Goal: Book appointment/travel/reservation

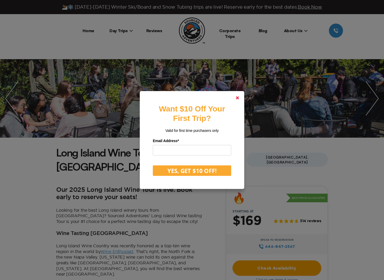
click at [242, 96] on link at bounding box center [237, 97] width 13 height 13
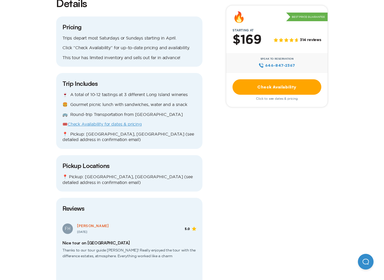
scroll to position [497, 0]
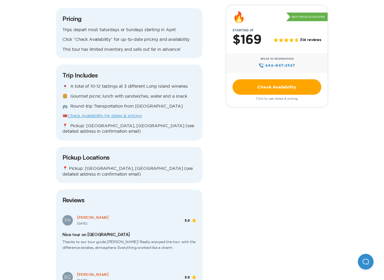
click at [98, 113] on link "Check Availability for dates & pricing" at bounding box center [105, 115] width 74 height 5
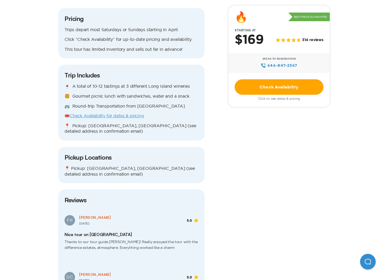
scroll to position [0, 0]
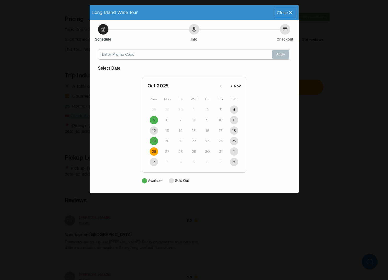
click at [154, 152] on time "26" at bounding box center [154, 151] width 4 height 5
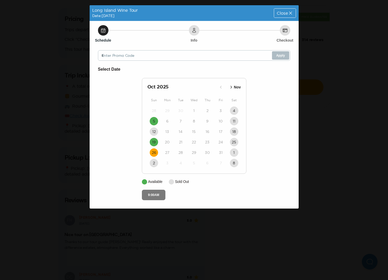
click at [151, 192] on button "9:00AM" at bounding box center [154, 195] width 24 height 10
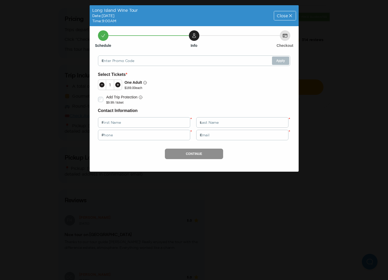
click at [287, 14] on span "Close" at bounding box center [282, 16] width 11 height 4
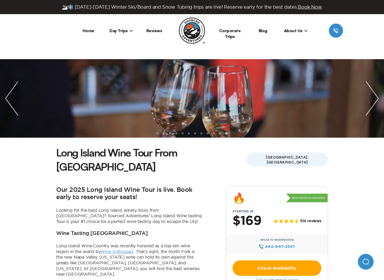
click at [117, 30] on span "Day Trips" at bounding box center [122, 30] width 24 height 5
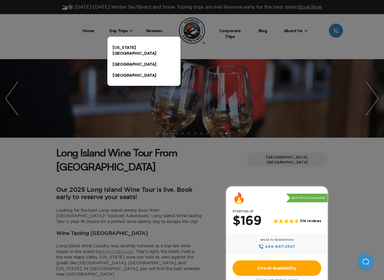
click at [122, 45] on link "[US_STATE][GEOGRAPHIC_DATA]" at bounding box center [143, 50] width 73 height 17
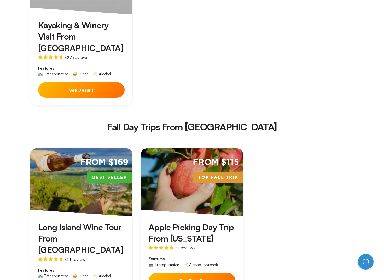
scroll to position [653, 0]
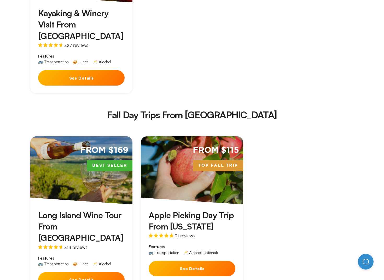
click at [193, 261] on button "See Details" at bounding box center [192, 268] width 87 height 15
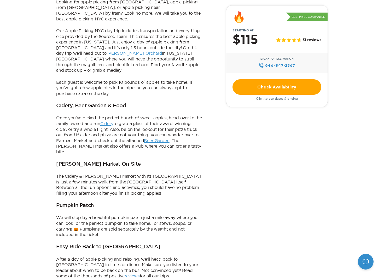
scroll to position [78, 0]
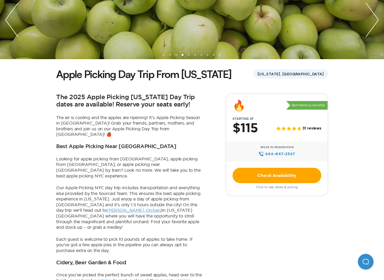
scroll to position [653, 0]
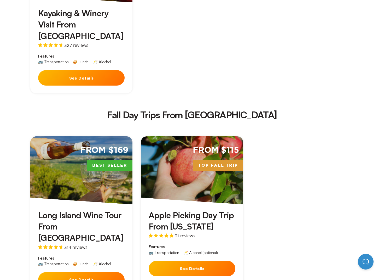
click at [78, 139] on div "From $169 Best Seller" at bounding box center [81, 170] width 102 height 68
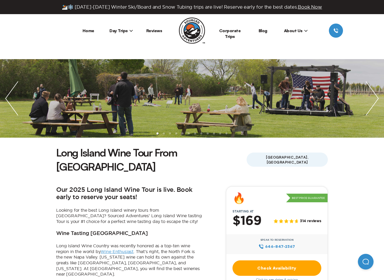
click at [376, 96] on img "next slide / item" at bounding box center [373, 98] width 24 height 78
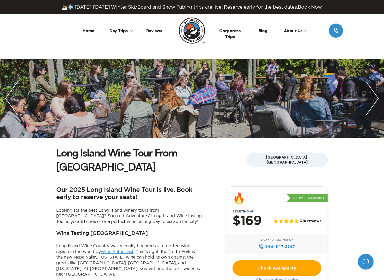
click at [377, 100] on img "next slide / item" at bounding box center [373, 98] width 24 height 78
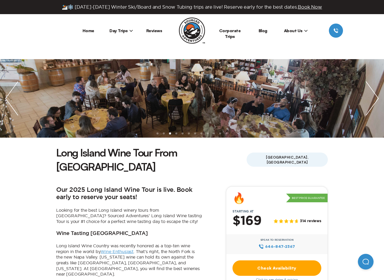
click at [377, 100] on img "next slide / item" at bounding box center [373, 98] width 24 height 78
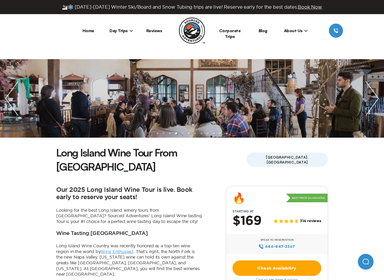
click at [376, 100] on img "next slide / item" at bounding box center [373, 98] width 24 height 78
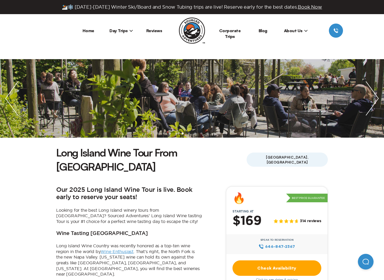
click at [376, 100] on img "next slide / item" at bounding box center [373, 98] width 24 height 78
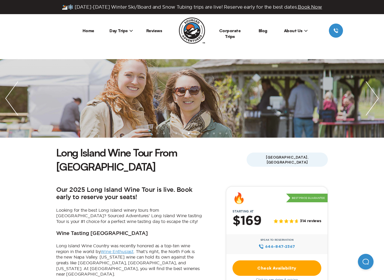
click at [376, 100] on img "next slide / item" at bounding box center [373, 98] width 24 height 78
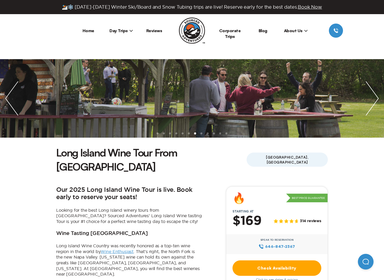
click at [376, 100] on img "next slide / item" at bounding box center [373, 98] width 24 height 78
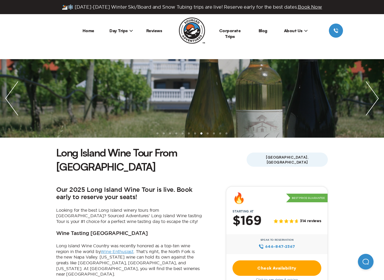
click at [376, 100] on img "next slide / item" at bounding box center [373, 98] width 24 height 78
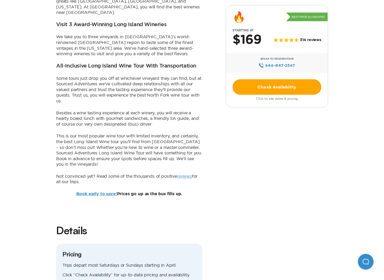
scroll to position [288, 0]
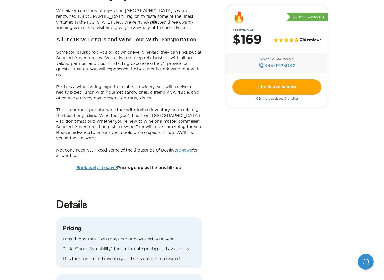
click at [188, 147] on link "reviews" at bounding box center [184, 149] width 15 height 5
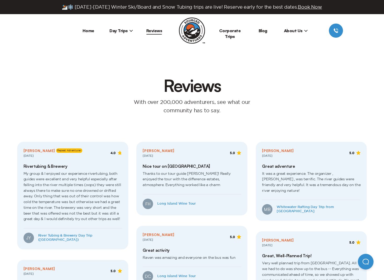
scroll to position [288, 0]
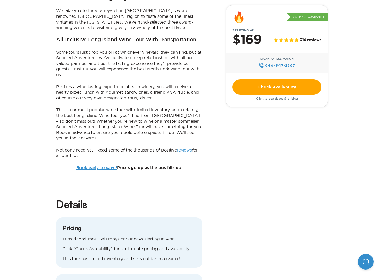
scroll to position [653, 0]
